Goal: Task Accomplishment & Management: Complete application form

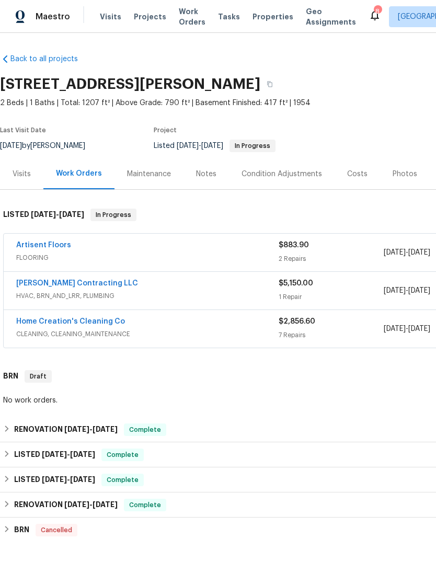
click at [148, 15] on span "Projects" at bounding box center [150, 16] width 32 height 10
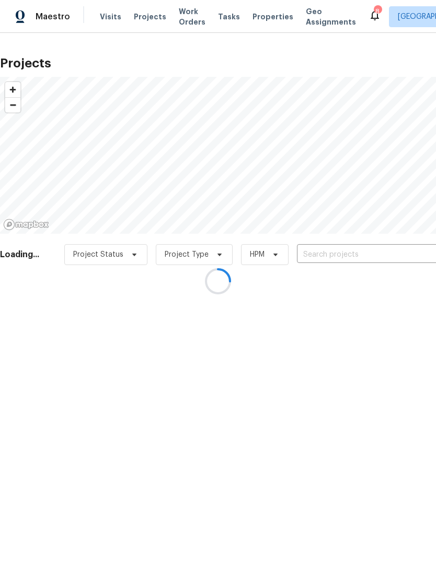
click at [364, 256] on div at bounding box center [218, 281] width 436 height 562
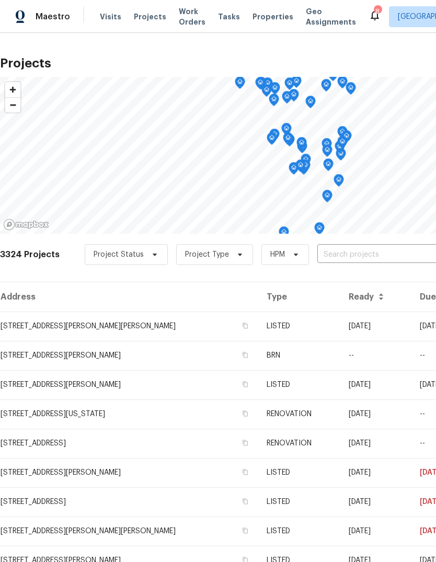
click at [350, 247] on input "text" at bounding box center [377, 255] width 120 height 16
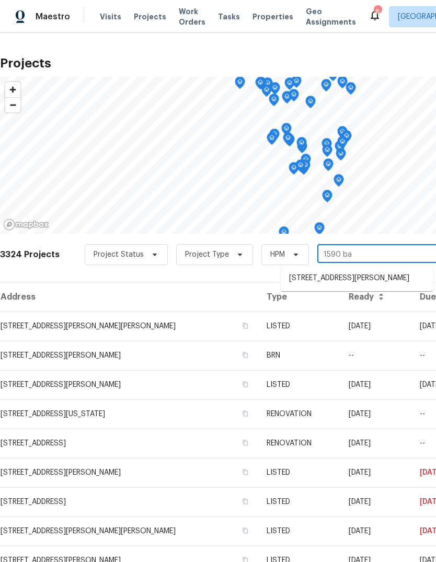
type input "1590 bay"
click at [369, 286] on li "[STREET_ADDRESS][PERSON_NAME]" at bounding box center [357, 278] width 152 height 17
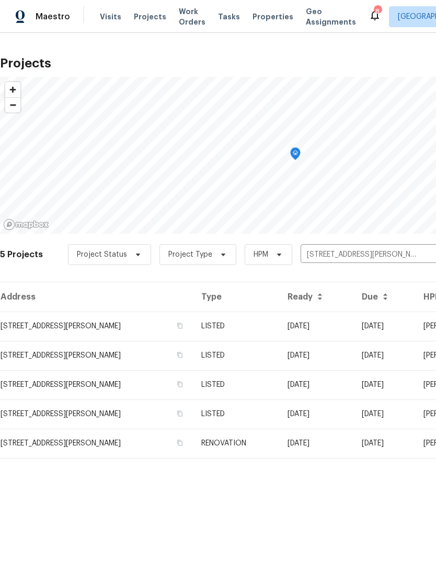
click at [112, 333] on td "[STREET_ADDRESS][PERSON_NAME]" at bounding box center [96, 325] width 193 height 29
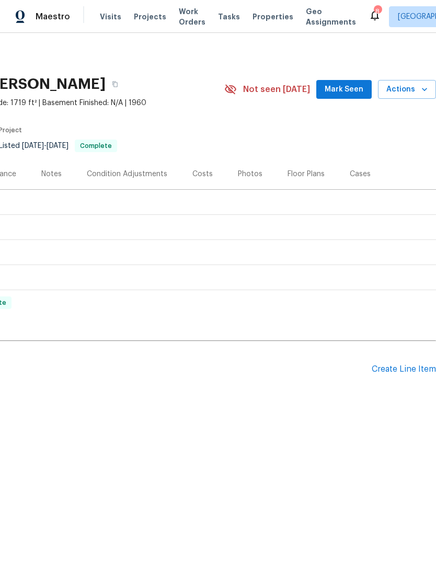
scroll to position [0, 155]
click at [404, 369] on div "Create Line Item" at bounding box center [404, 369] width 64 height 10
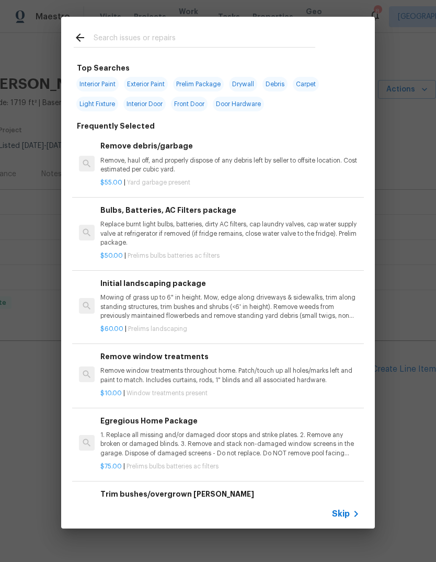
click at [345, 512] on span "Skip" at bounding box center [341, 513] width 18 height 10
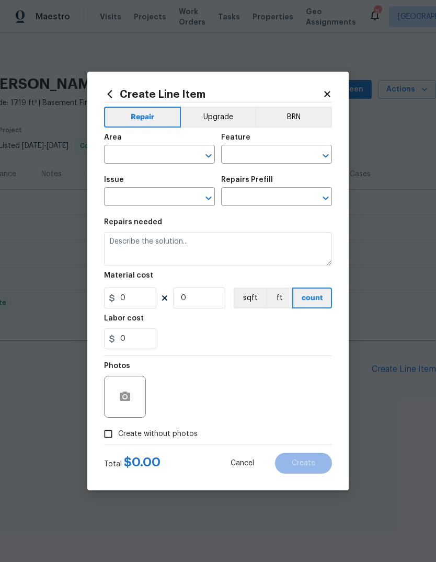
click at [170, 156] on input "text" at bounding box center [145, 155] width 82 height 16
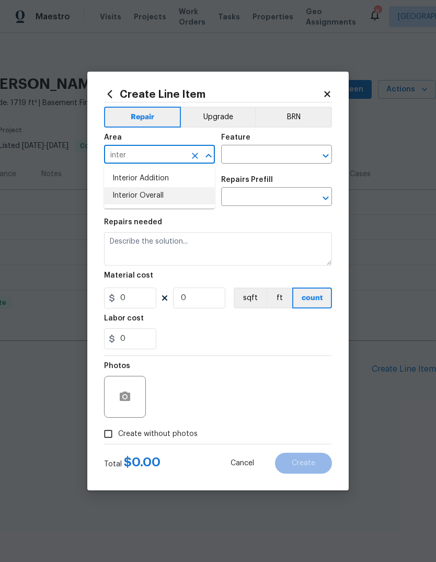
click at [186, 204] on li "Interior Overall" at bounding box center [159, 195] width 111 height 17
type input "Interior Overall"
click at [272, 155] on input "text" at bounding box center [262, 155] width 82 height 16
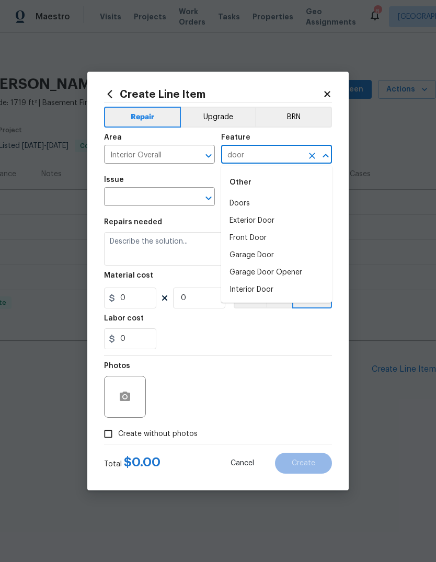
click at [280, 224] on li "Exterior Door" at bounding box center [276, 220] width 111 height 17
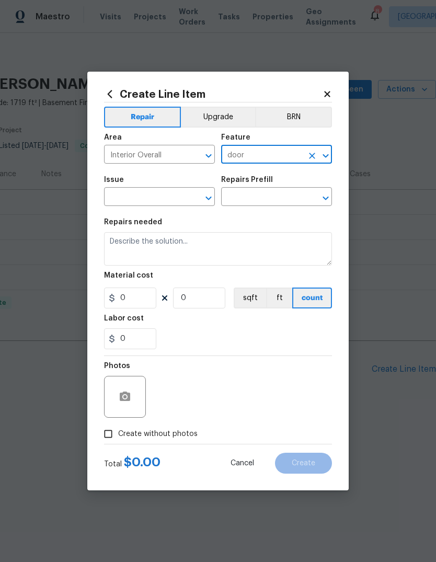
type input "Exterior Door"
click at [181, 197] on input "text" at bounding box center [145, 198] width 82 height 16
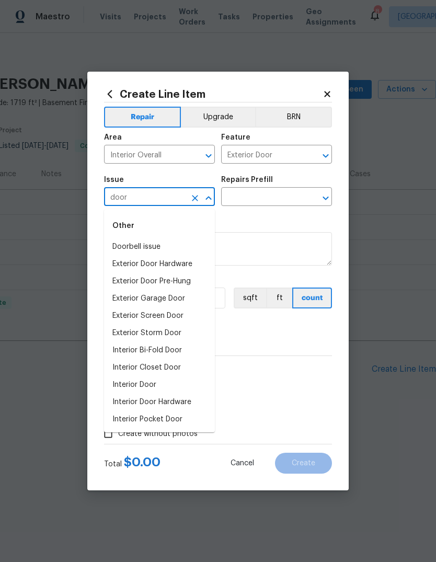
click at [199, 262] on li "Exterior Door Hardware" at bounding box center [159, 264] width 111 height 17
type input "Exterior Door Hardware"
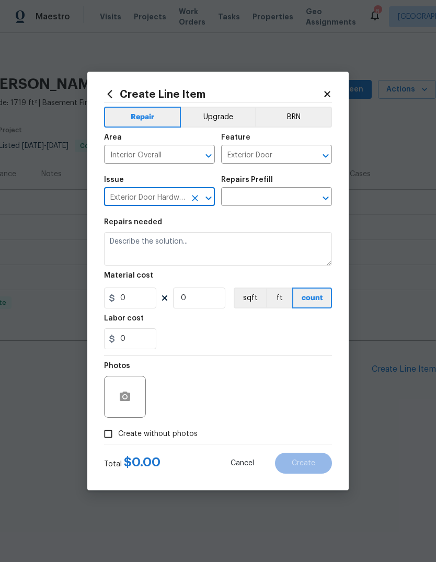
click at [272, 201] on input "text" at bounding box center [262, 198] width 82 height 16
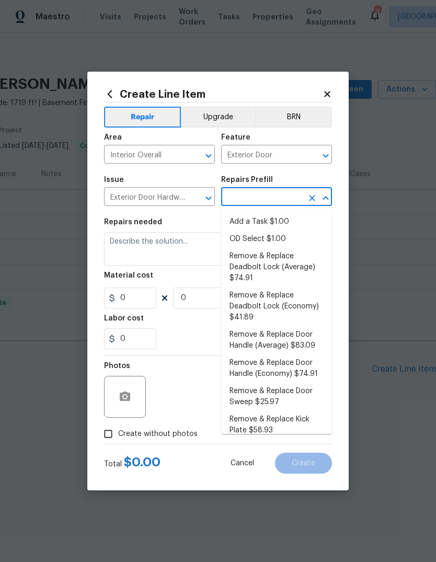
click at [277, 222] on li "Add a Task $1.00" at bounding box center [276, 221] width 111 height 17
type input "Add a Task $1.00"
type input "Interior Door"
type textarea "HPM to detail"
type input "1"
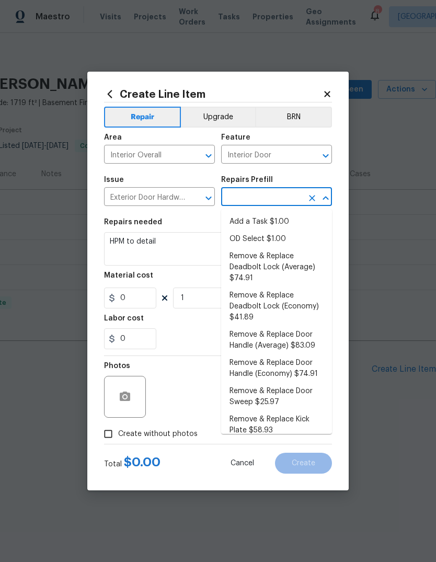
type input "Add a Task $1.00"
type input "1"
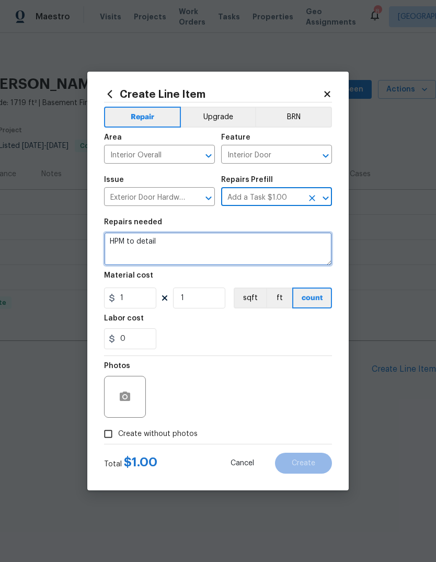
click at [241, 250] on textarea "HPM to detail" at bounding box center [218, 248] width 228 height 33
type textarea "H"
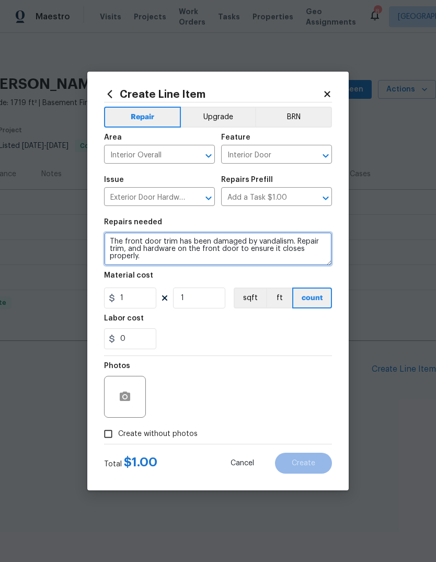
type textarea "The front door trim has been damaged by vandalism. Repair trim, and hardware on…"
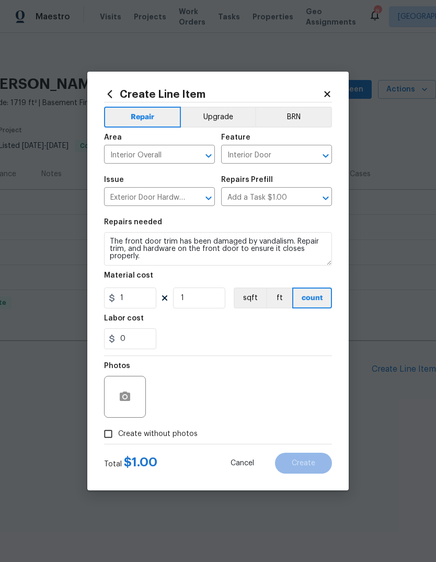
click at [251, 341] on div "0" at bounding box center [218, 338] width 228 height 21
click at [152, 299] on input "1" at bounding box center [130, 297] width 52 height 21
type input "150"
click at [262, 334] on div "0" at bounding box center [218, 338] width 228 height 21
click at [126, 402] on icon "button" at bounding box center [125, 396] width 13 height 13
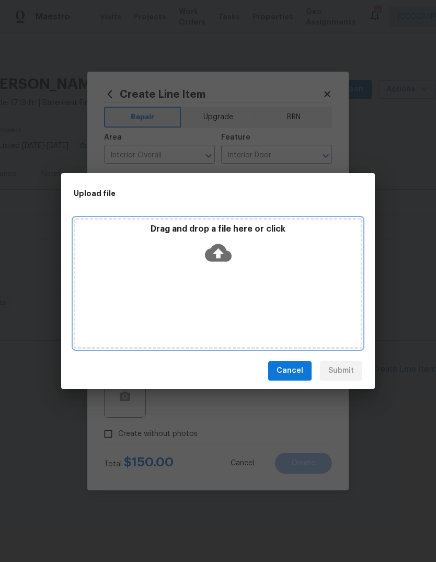
click at [223, 254] on icon at bounding box center [218, 252] width 27 height 18
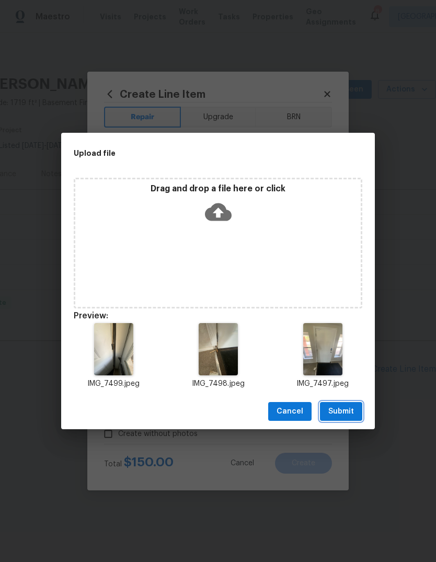
click at [339, 412] on span "Submit" at bounding box center [341, 411] width 26 height 13
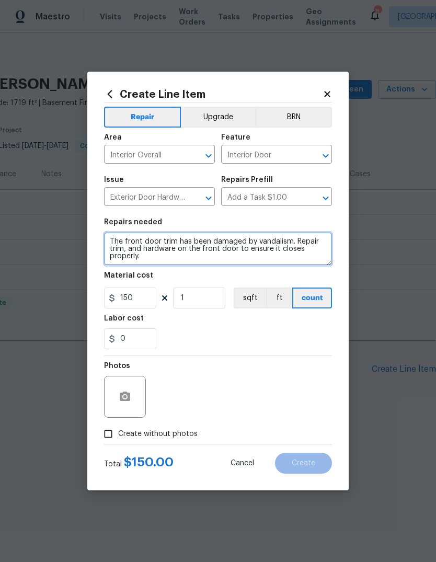
click at [322, 254] on textarea "The front door trim has been damaged by vandalism. Repair trim, and hardware on…" at bounding box center [218, 248] width 228 height 33
click at [322, 250] on textarea "The front door trim has been damaged by vandalism. Repair trim, and hardware on…" at bounding box center [218, 248] width 228 height 33
type textarea "The front door trim has been damaged by vandalism. Repair trim, and hardware on…"
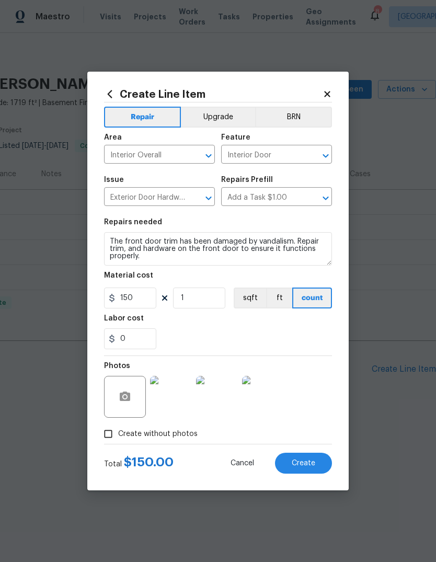
click at [278, 334] on div "0" at bounding box center [218, 338] width 228 height 21
click at [309, 466] on span "Create" at bounding box center [304, 463] width 24 height 8
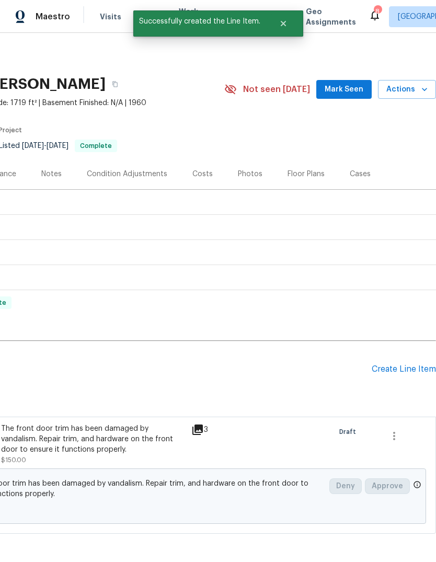
click at [348, 95] on span "Mark Seen" at bounding box center [343, 89] width 39 height 13
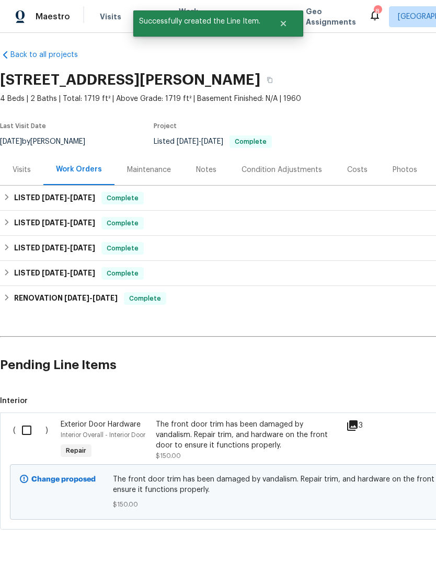
scroll to position [4, 0]
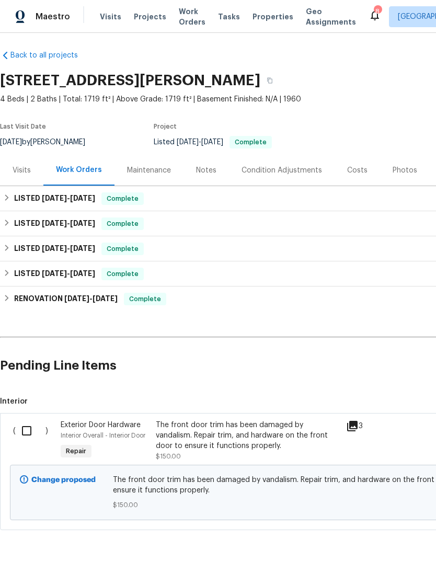
click at [27, 434] on input "checkbox" at bounding box center [31, 431] width 30 height 22
checkbox input "true"
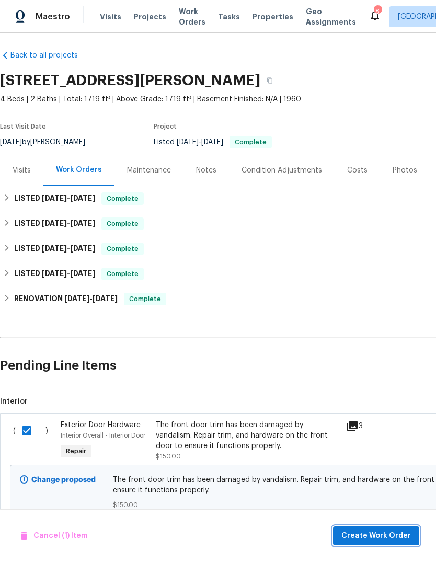
click at [380, 541] on span "Create Work Order" at bounding box center [375, 535] width 69 height 13
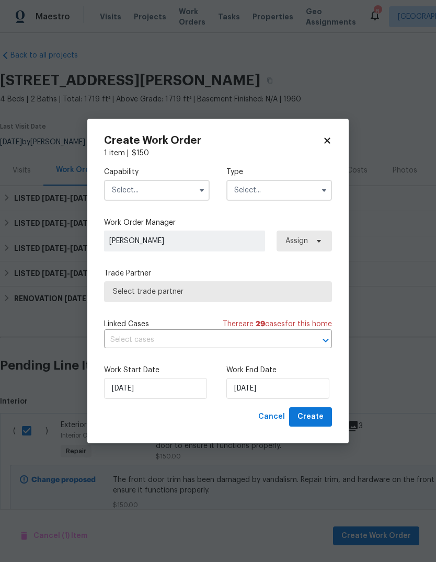
click at [176, 194] on input "text" at bounding box center [157, 190] width 106 height 21
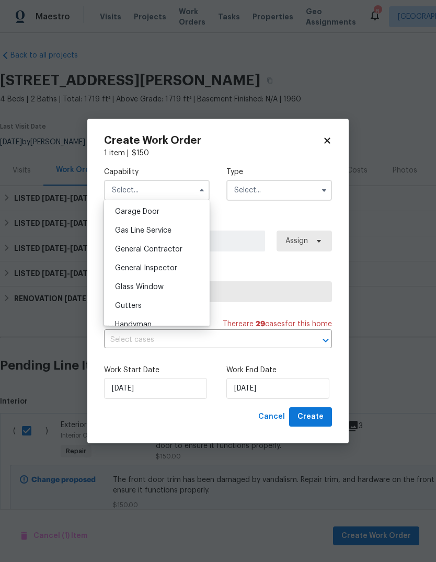
scroll to position [463, 0]
click at [191, 249] on div "General Contractor" at bounding box center [157, 248] width 100 height 19
type input "General Contractor"
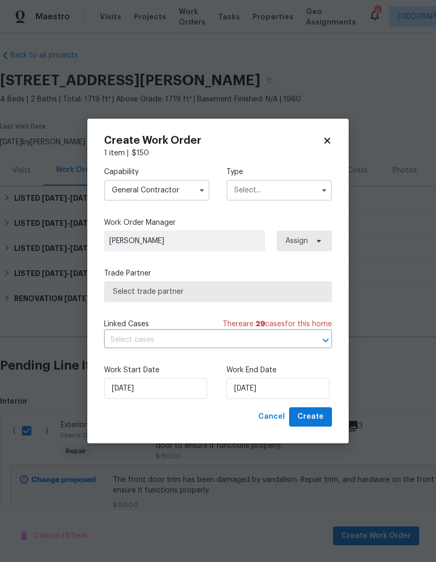
click at [245, 294] on span "Select trade partner" at bounding box center [218, 291] width 210 height 10
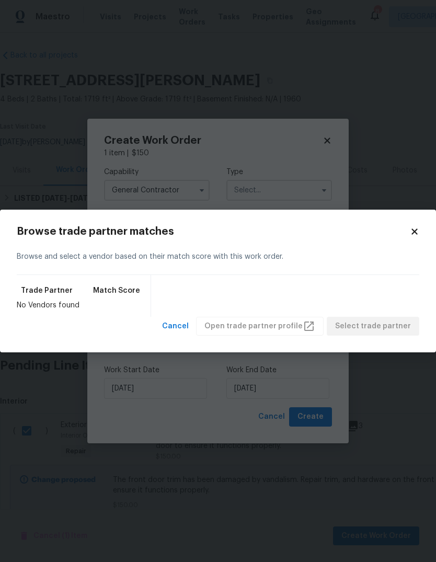
click at [414, 230] on icon at bounding box center [414, 231] width 6 height 6
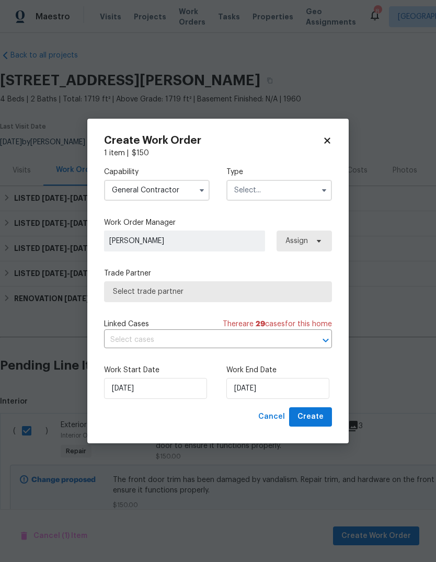
click at [294, 190] on input "text" at bounding box center [279, 190] width 106 height 21
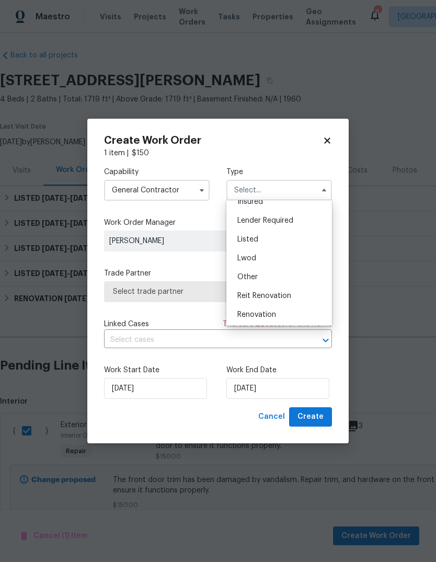
scroll to position [69, 0]
click at [298, 236] on div "Listed" at bounding box center [279, 236] width 100 height 19
type input "Listed"
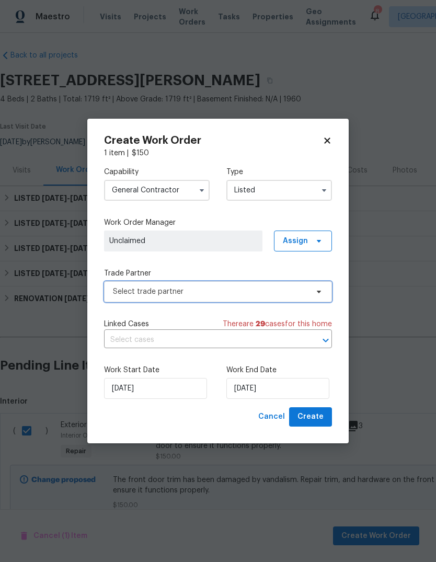
click at [233, 300] on span "Select trade partner" at bounding box center [218, 291] width 228 height 21
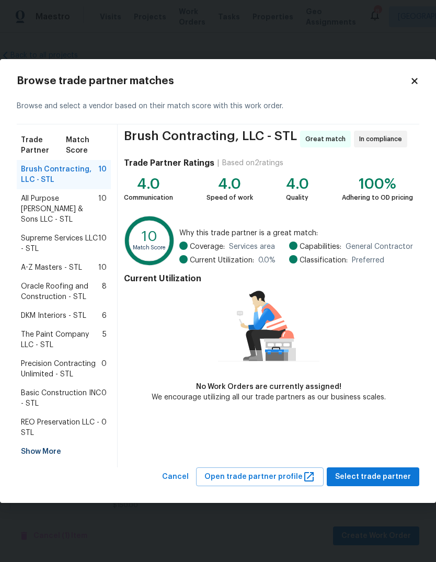
click at [62, 444] on div "Show More" at bounding box center [64, 451] width 94 height 19
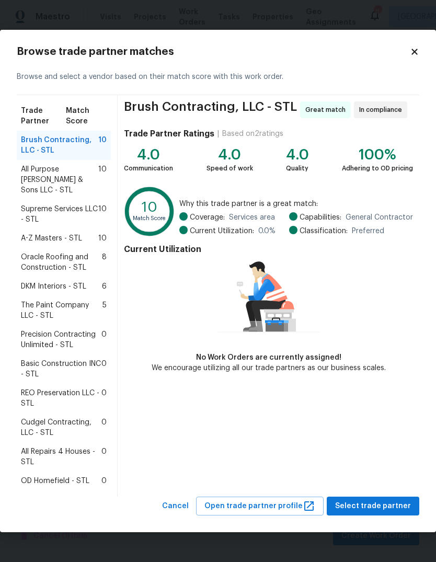
click at [75, 449] on span "All Repairs 4 Houses - STL" at bounding box center [61, 456] width 80 height 21
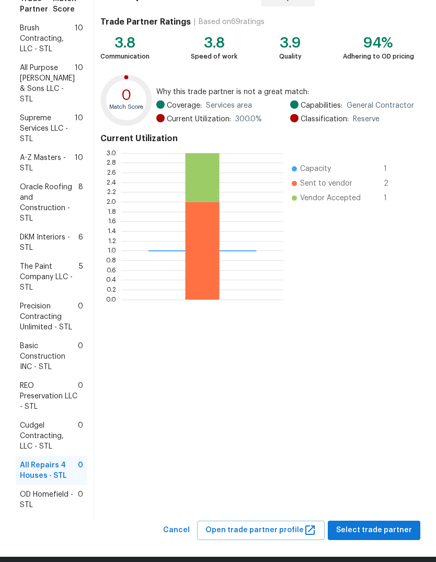
scroll to position [97, 0]
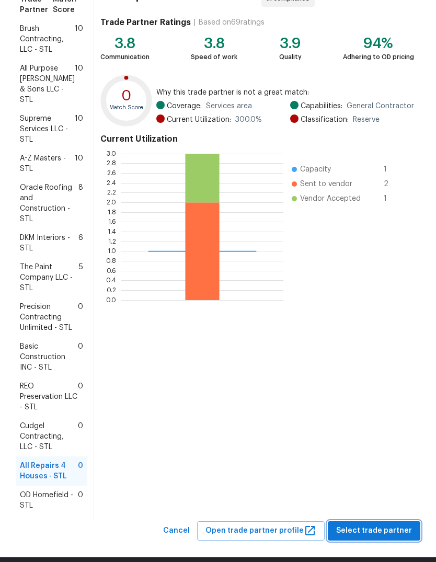
click at [377, 526] on button "Select trade partner" at bounding box center [374, 530] width 92 height 19
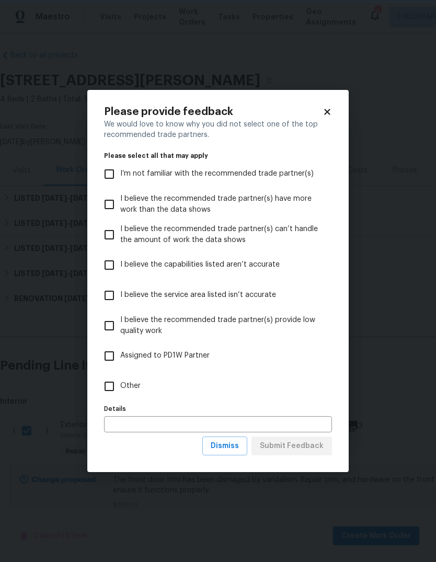
scroll to position [0, 0]
click at [111, 382] on input "Other" at bounding box center [109, 386] width 22 height 22
checkbox input "true"
click at [306, 450] on span "Submit Feedback" at bounding box center [292, 445] width 64 height 13
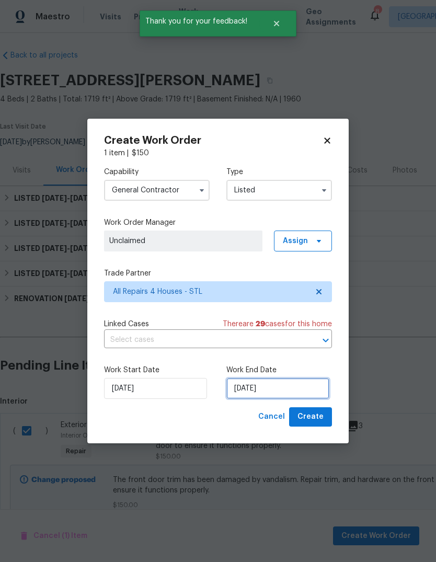
click at [297, 385] on input "[DATE]" at bounding box center [277, 388] width 103 height 21
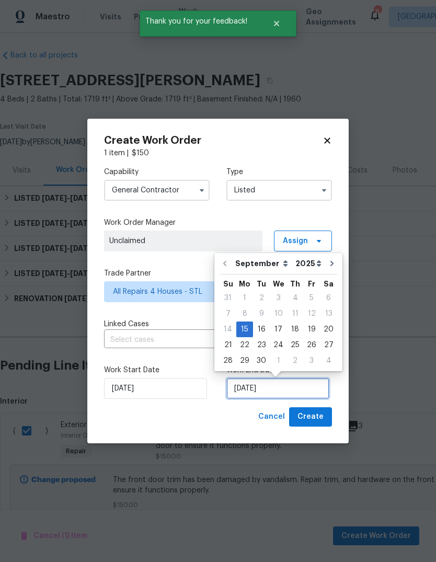
scroll to position [8, 0]
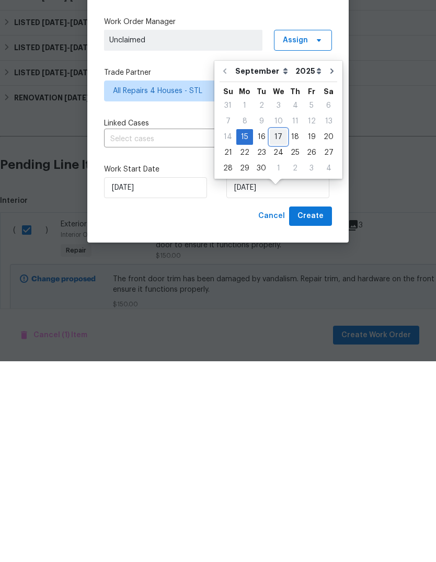
click at [278, 330] on div "17" at bounding box center [278, 337] width 17 height 15
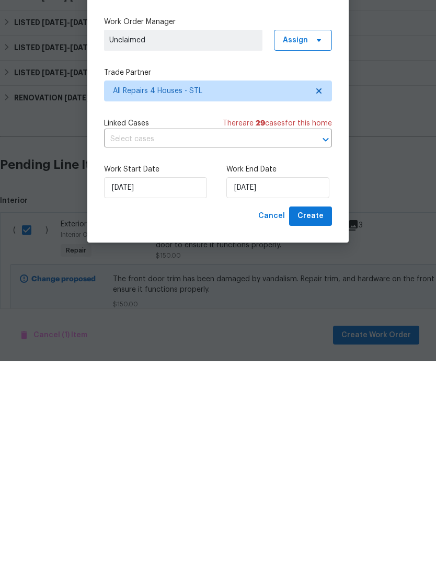
type input "[DATE]"
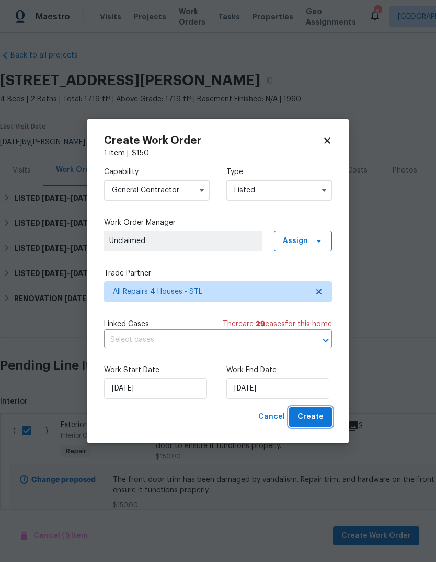
click at [323, 420] on span "Create" at bounding box center [310, 416] width 26 height 13
checkbox input "false"
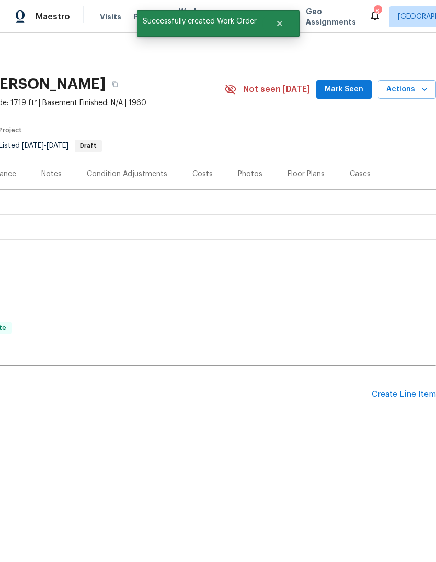
scroll to position [0, 155]
click at [271, 413] on h2 "Pending Line Items" at bounding box center [108, 394] width 526 height 49
click at [358, 84] on span "Mark Seen" at bounding box center [343, 89] width 39 height 13
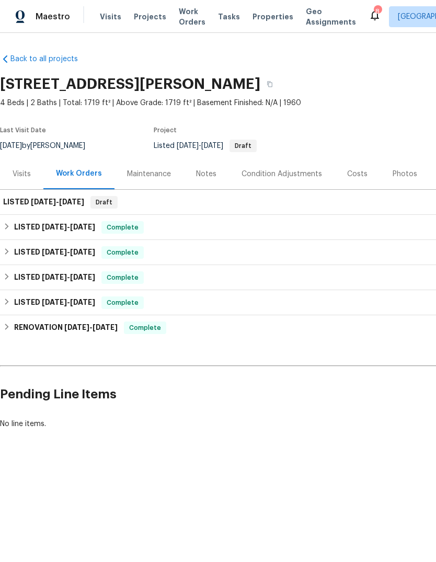
scroll to position [0, 0]
click at [92, 218] on div "LISTED [DATE] - [DATE] Complete" at bounding box center [295, 227] width 590 height 25
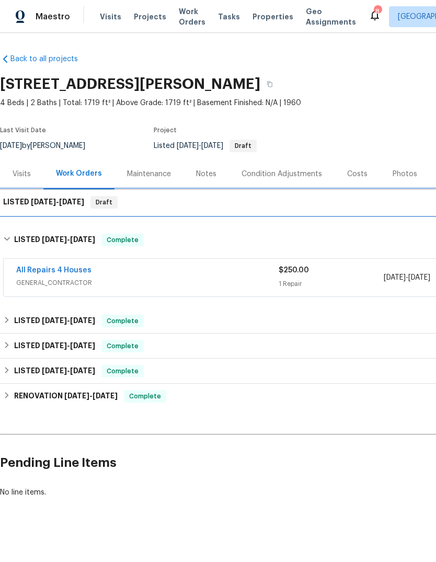
click at [75, 203] on span "[DATE]" at bounding box center [71, 201] width 25 height 7
click at [76, 199] on span "[DATE]" at bounding box center [71, 201] width 25 height 7
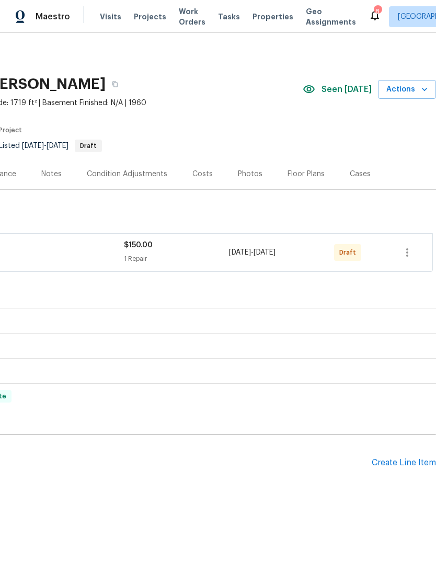
scroll to position [0, 155]
click at [408, 250] on icon "button" at bounding box center [407, 252] width 13 height 13
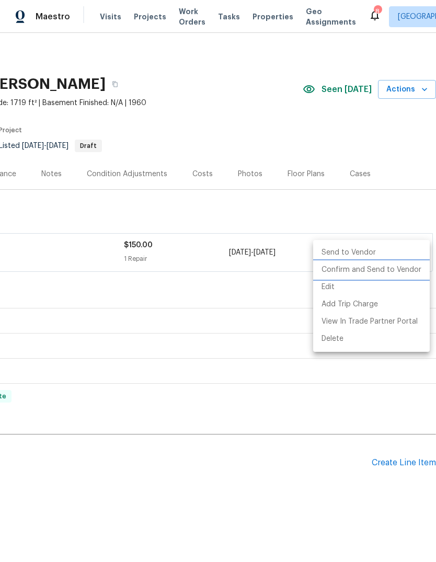
click at [393, 269] on li "Confirm and Send to Vendor" at bounding box center [371, 269] width 117 height 17
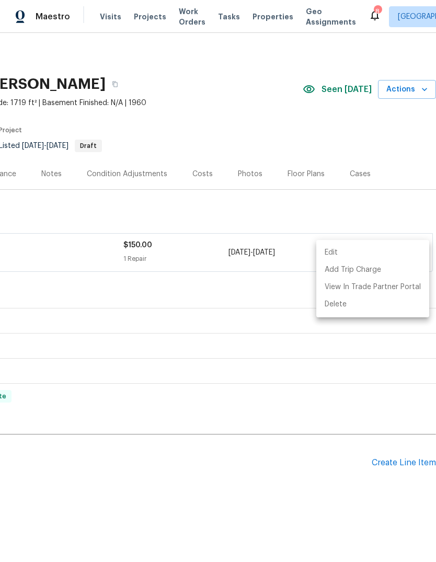
click at [309, 456] on div at bounding box center [218, 281] width 436 height 562
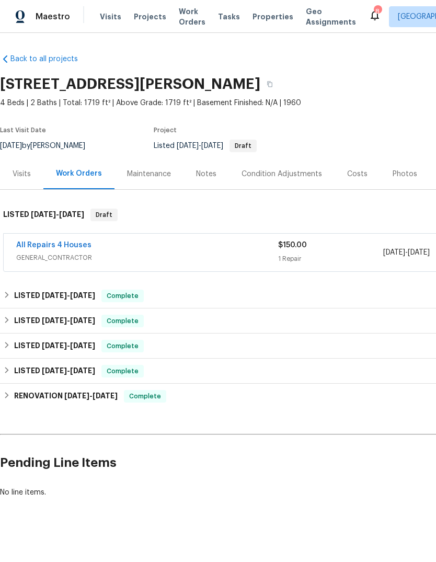
scroll to position [0, 0]
